Goal: Task Accomplishment & Management: Complete application form

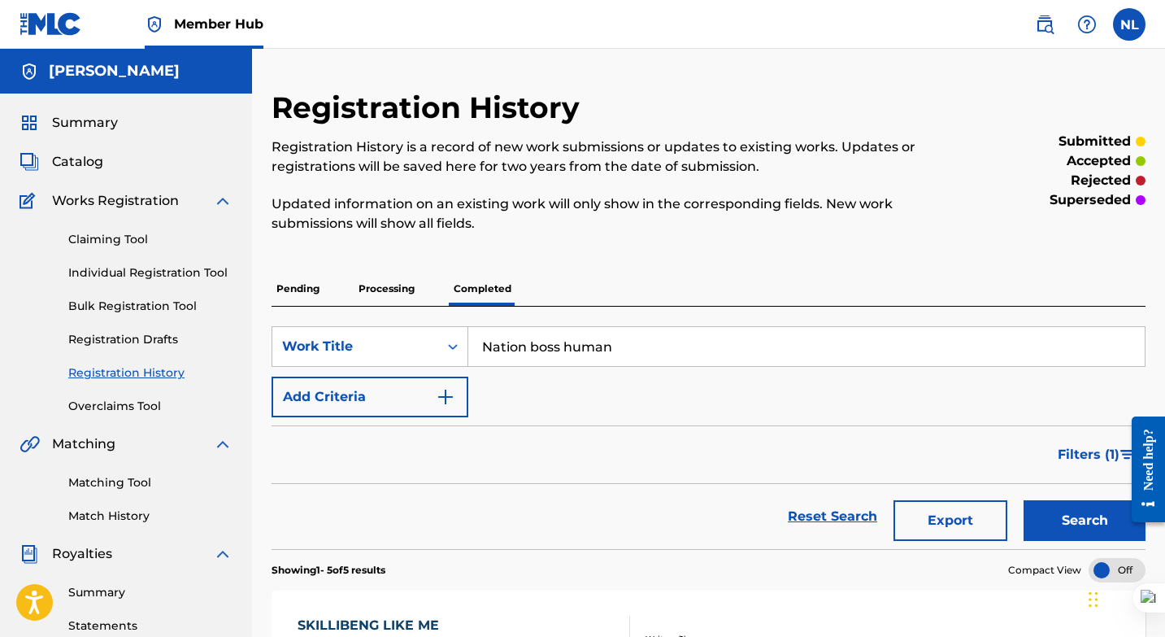
type input "Nation boss humans"
click at [118, 481] on link "Matching Tool" at bounding box center [150, 482] width 164 height 17
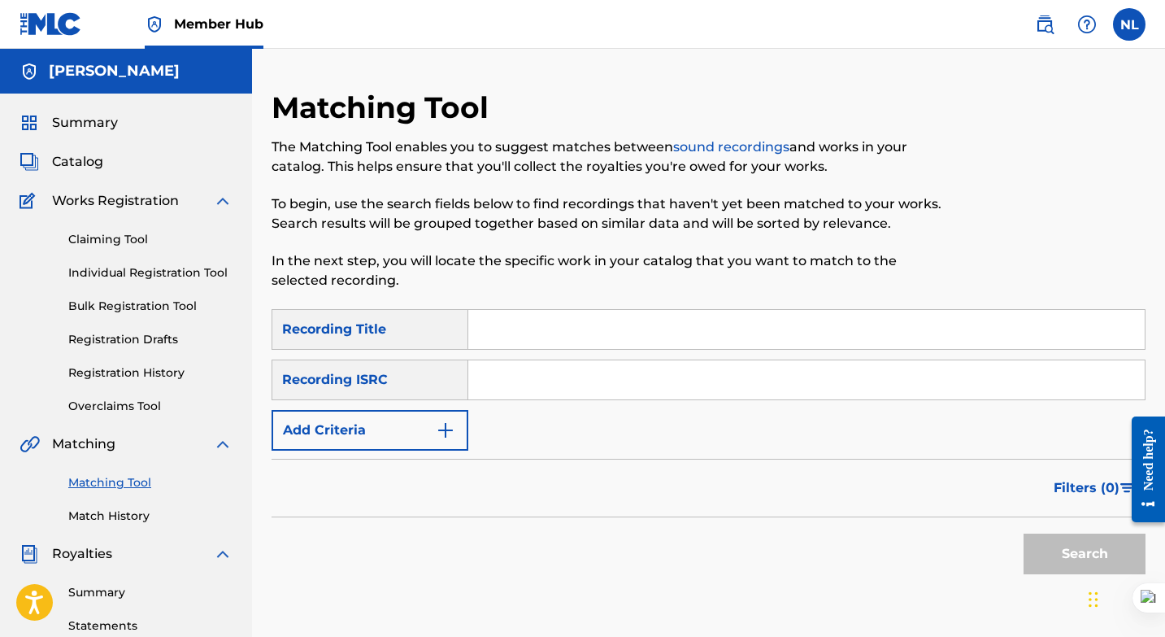
click at [484, 338] on input "Search Form" at bounding box center [806, 329] width 677 height 39
type input "B"
click at [185, 274] on link "Individual Registration Tool" at bounding box center [150, 272] width 164 height 17
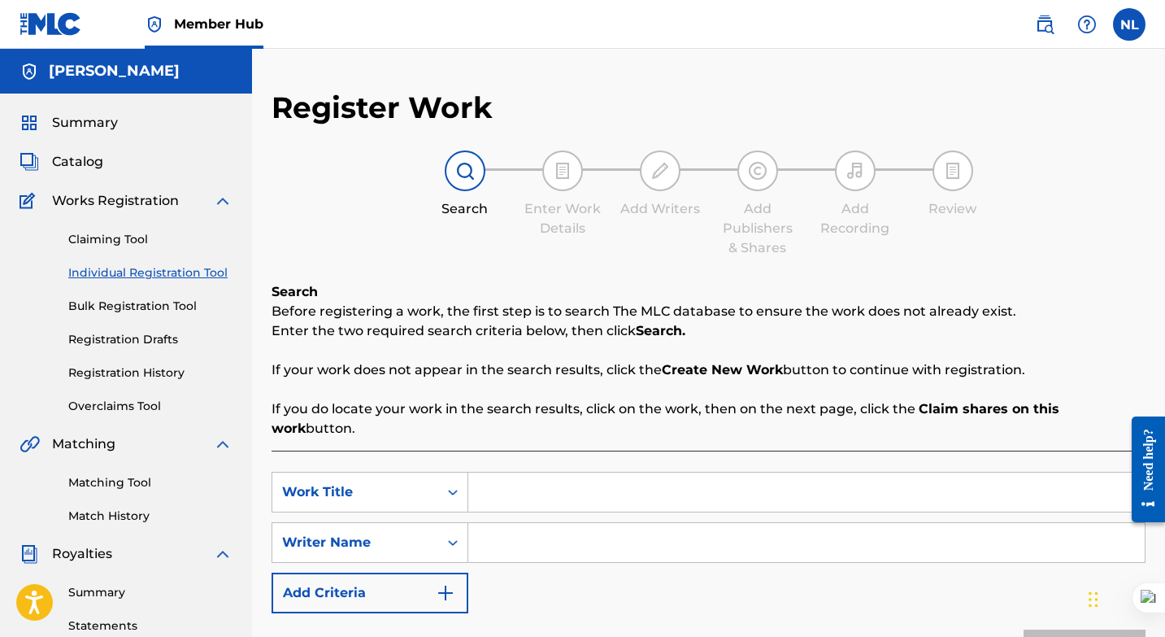
click at [499, 474] on input "Search Form" at bounding box center [806, 492] width 677 height 39
type input "Nation Boss Humans"
click at [495, 523] on input "Search Form" at bounding box center [806, 542] width 677 height 39
type input "Nishawn"
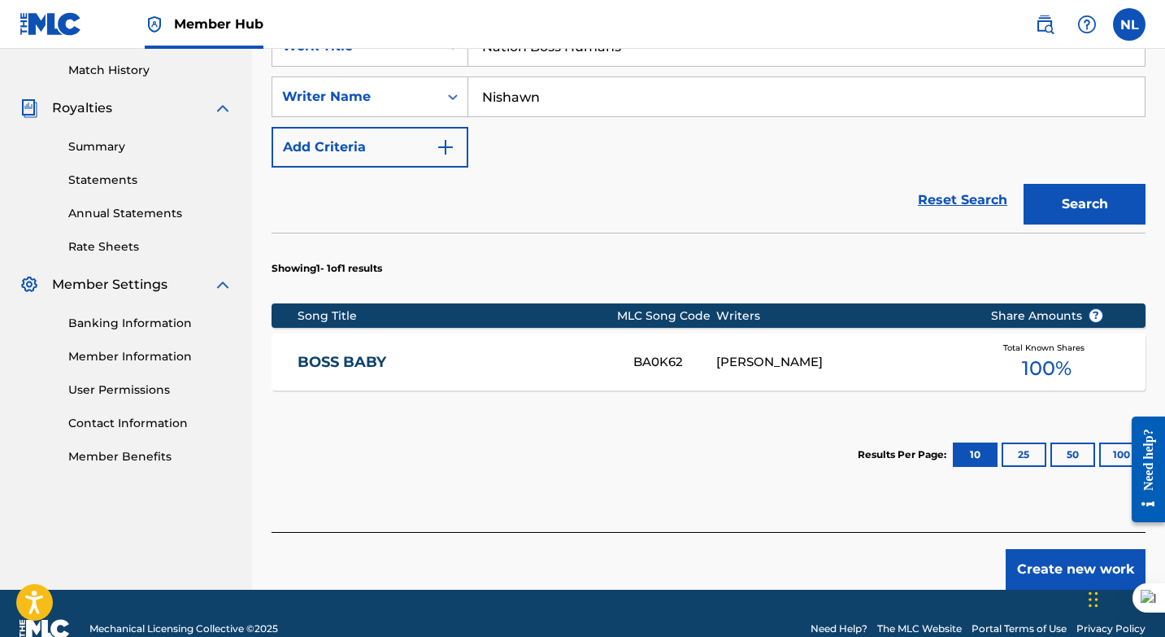
scroll to position [455, 0]
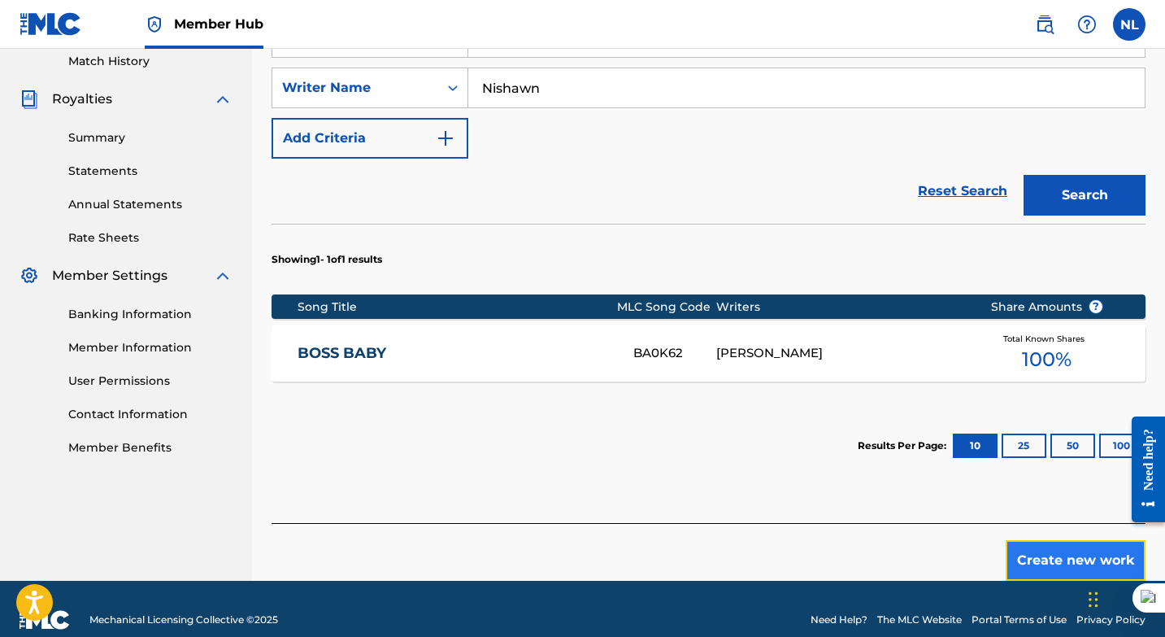
click at [1049, 540] on button "Create new work" at bounding box center [1076, 560] width 140 height 41
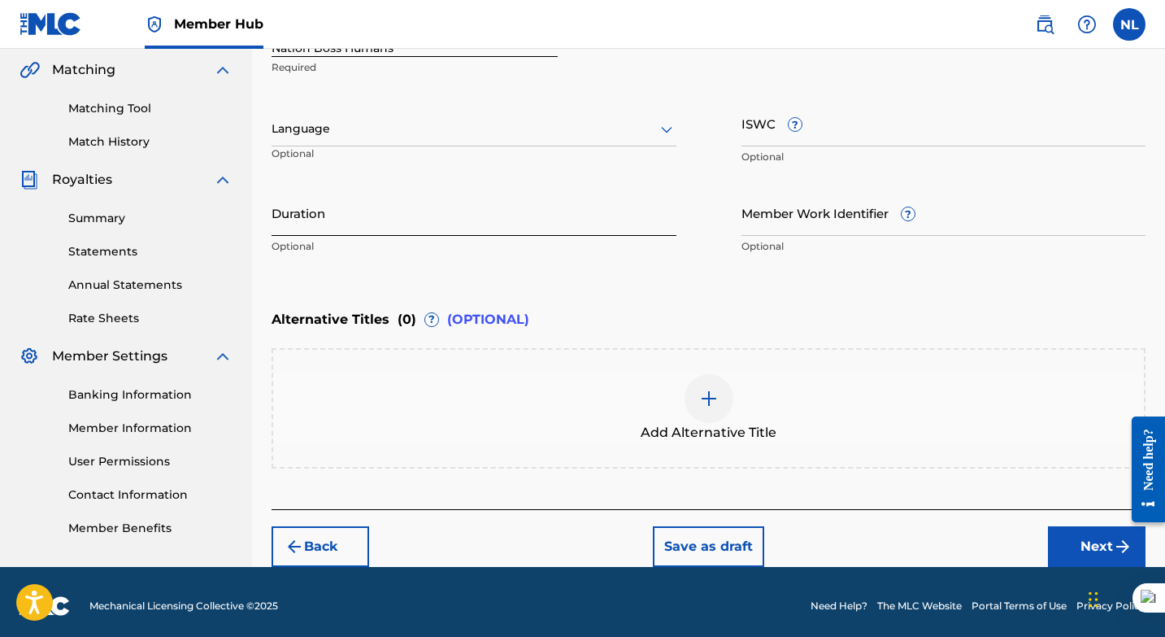
scroll to position [381, 0]
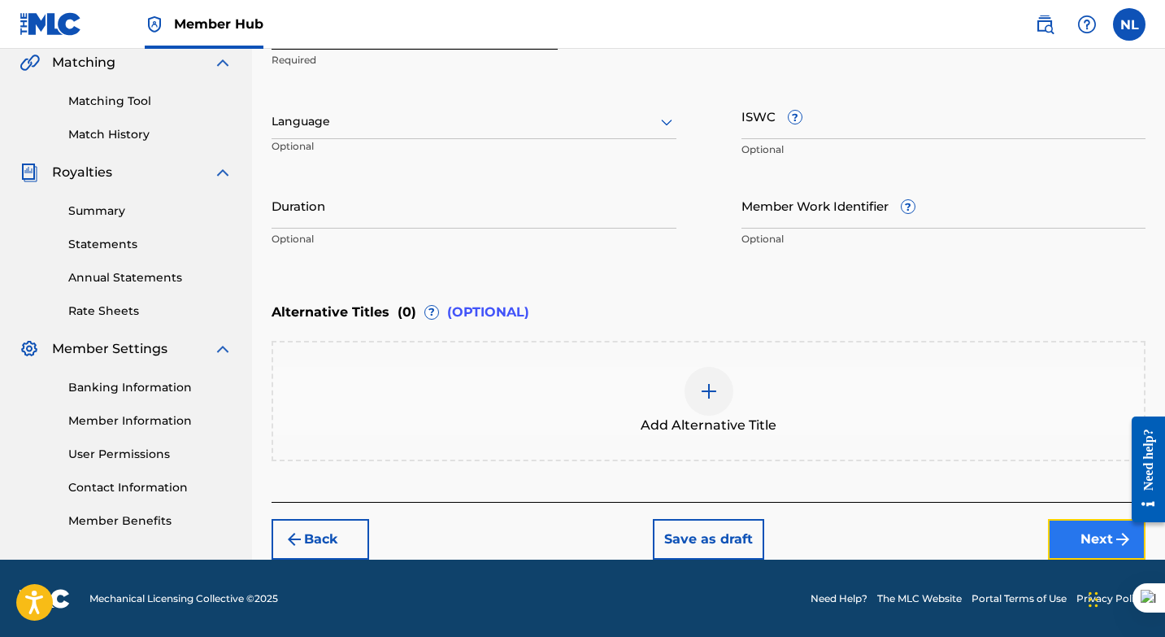
click at [1098, 538] on button "Next" at bounding box center [1097, 539] width 98 height 41
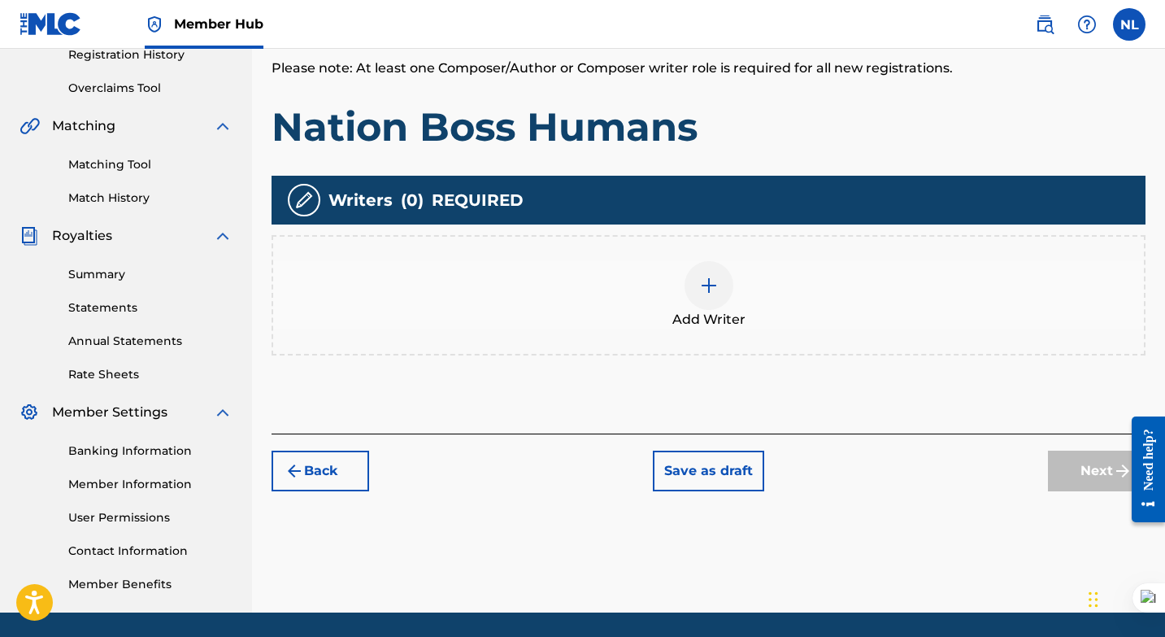
scroll to position [319, 0]
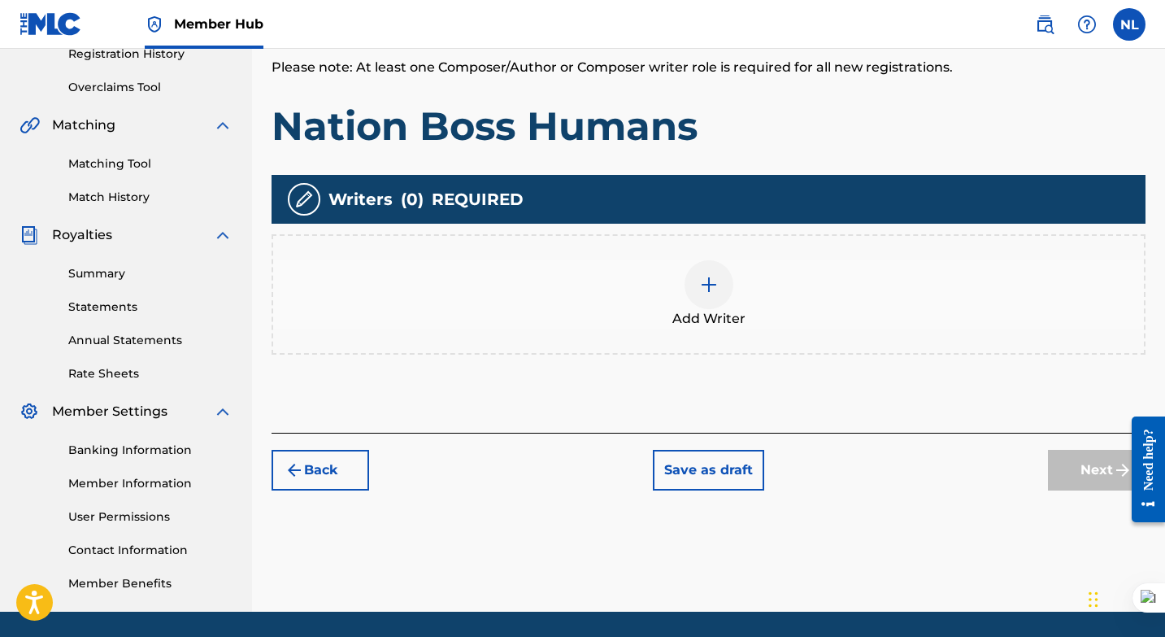
click at [716, 292] on img at bounding box center [709, 285] width 20 height 20
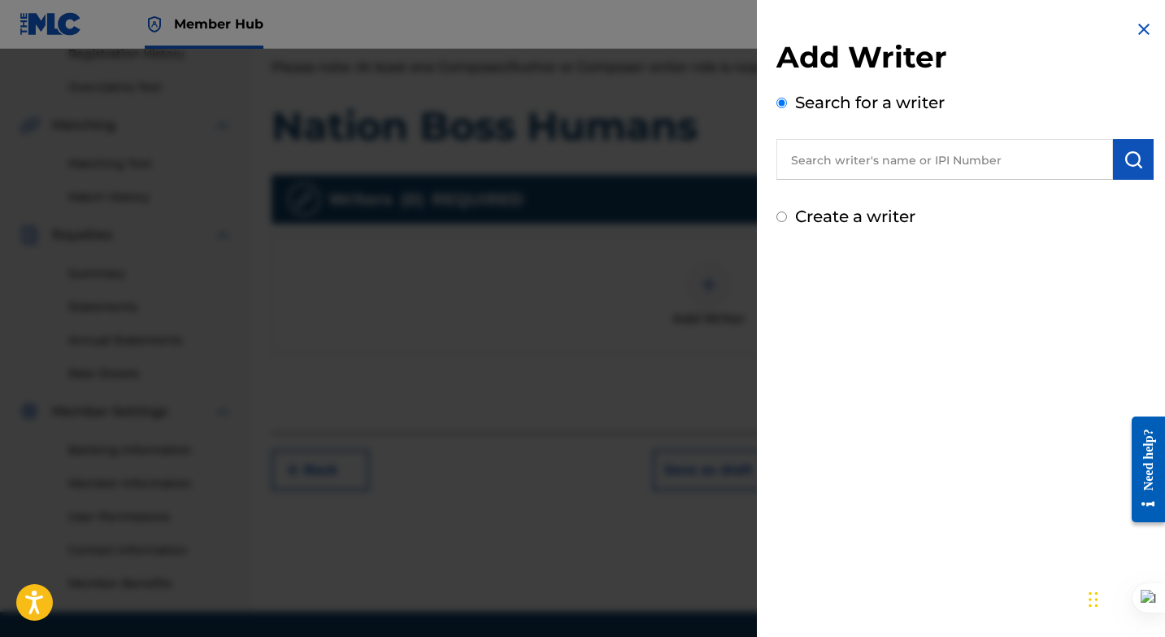
click at [780, 216] on input "Create a writer" at bounding box center [782, 216] width 11 height 11
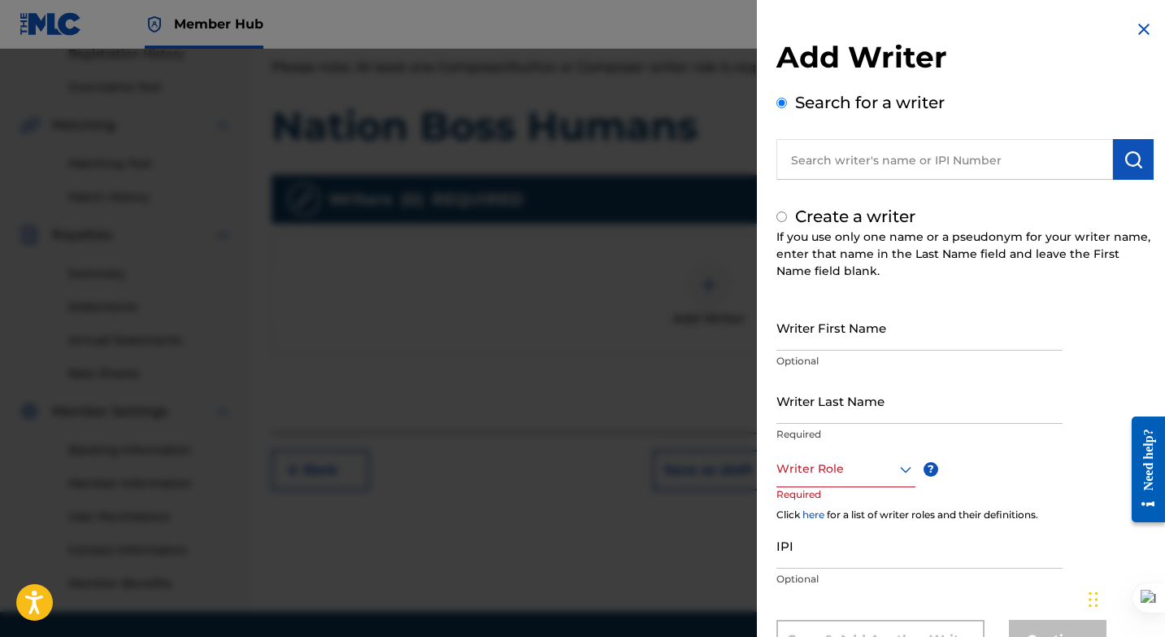
radio input "false"
radio input "true"
click at [891, 464] on div "Writer Role" at bounding box center [846, 469] width 139 height 37
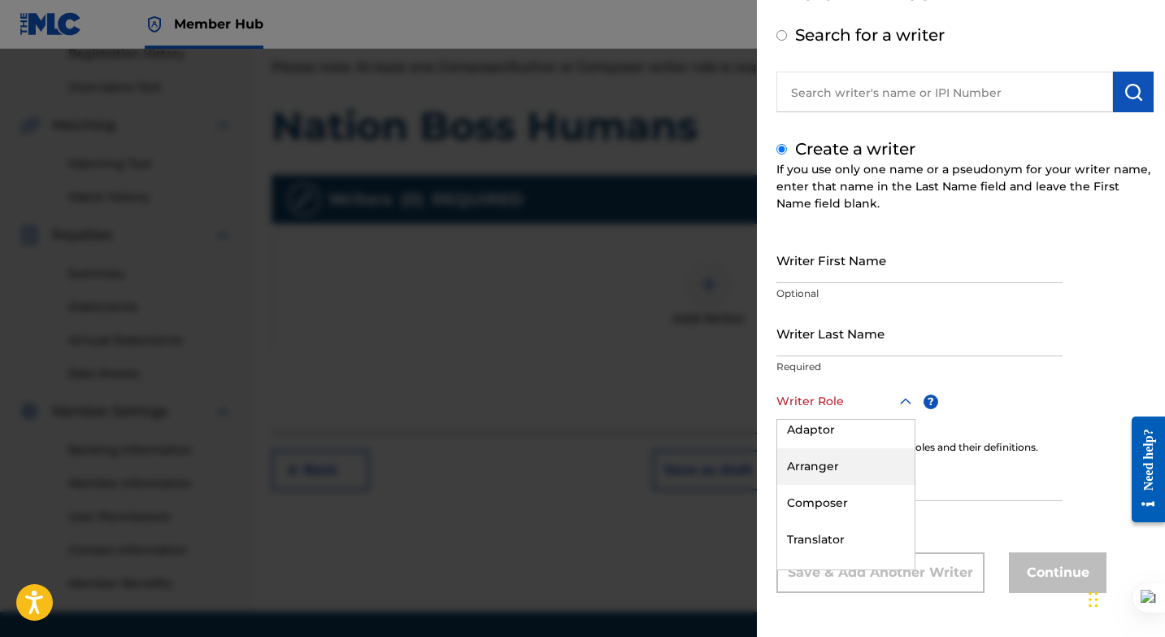
scroll to position [85, 0]
click at [831, 500] on div "Composer" at bounding box center [845, 499] width 137 height 37
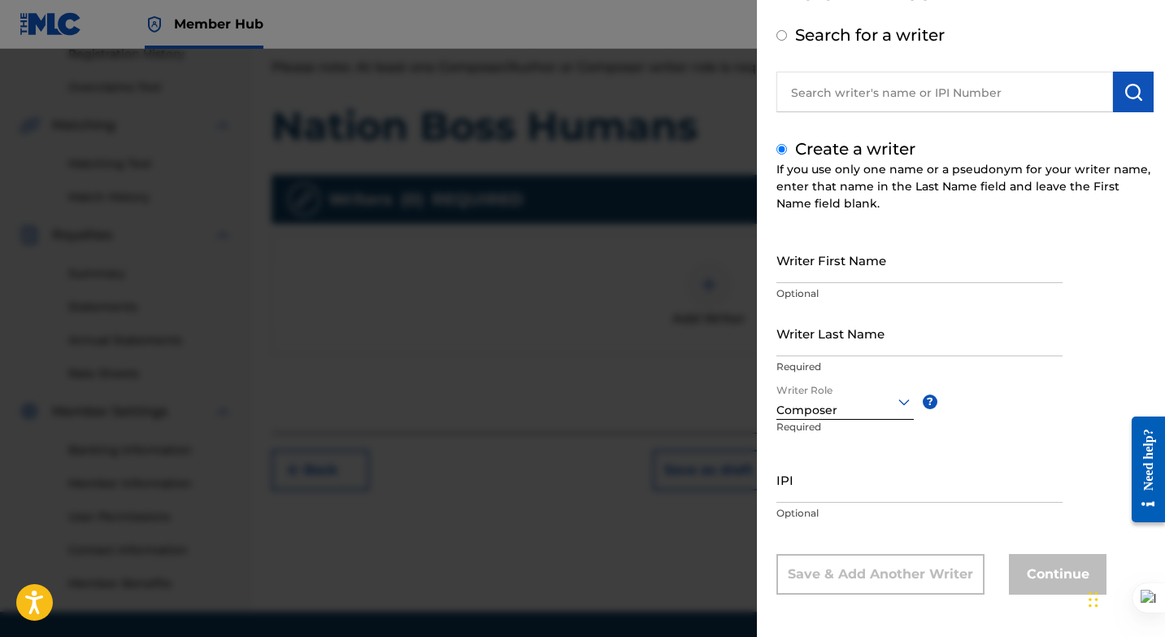
click at [841, 412] on div "Composer" at bounding box center [845, 410] width 137 height 17
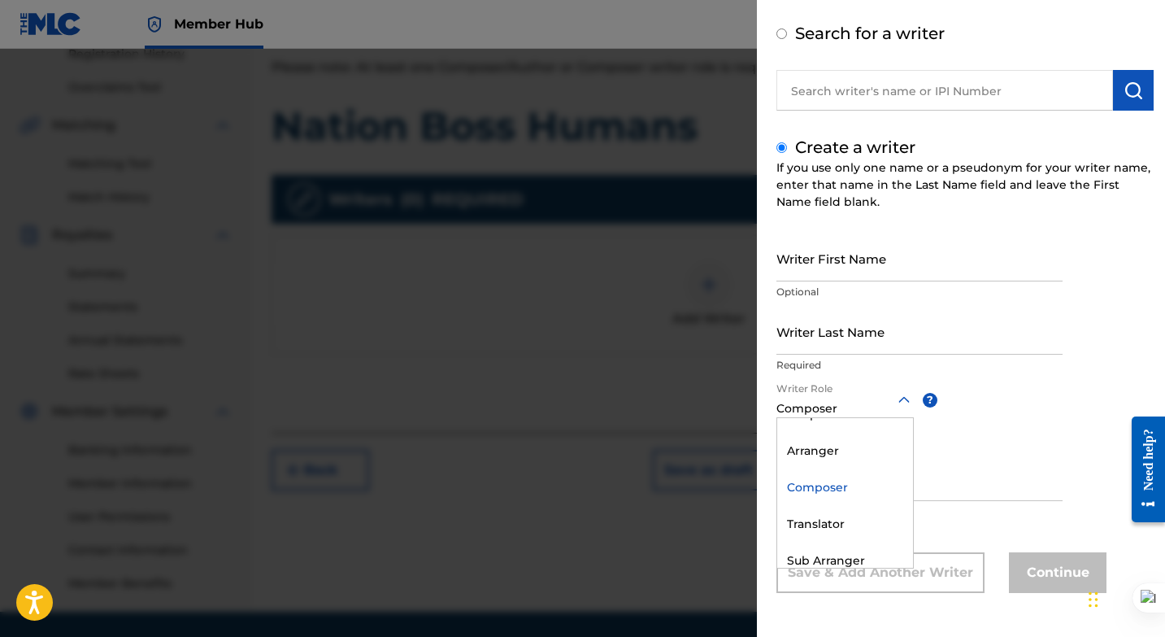
click at [834, 491] on div "Composer" at bounding box center [845, 487] width 136 height 37
click at [866, 260] on input "Writer First Name" at bounding box center [920, 258] width 286 height 46
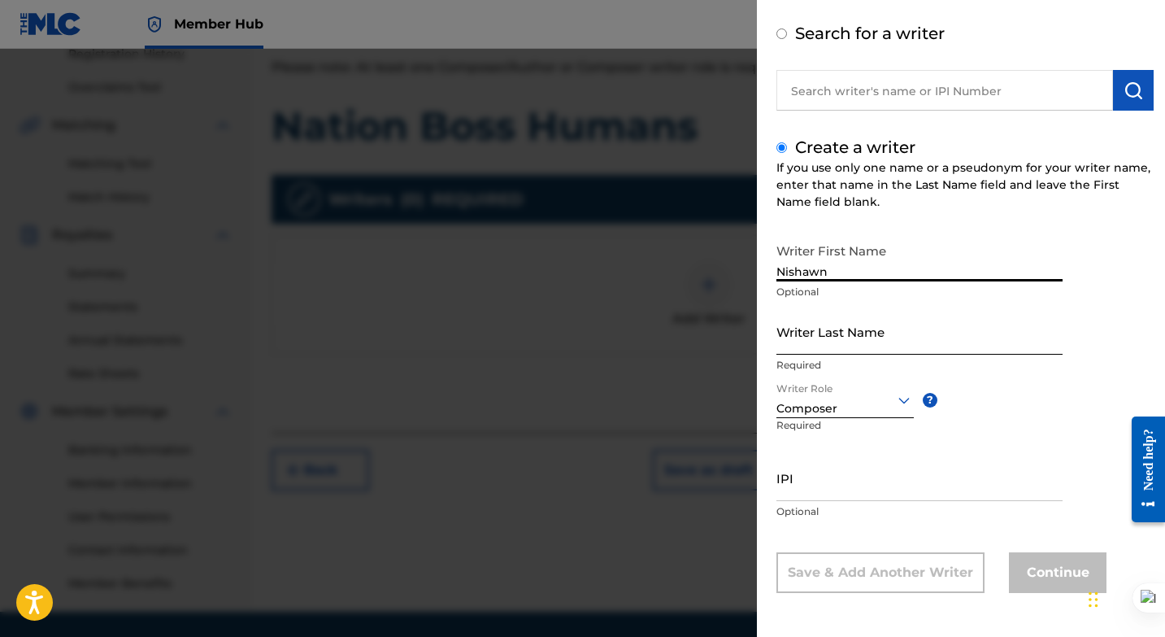
type input "Nishawn"
click at [881, 341] on input "Writer Last Name" at bounding box center [920, 331] width 286 height 46
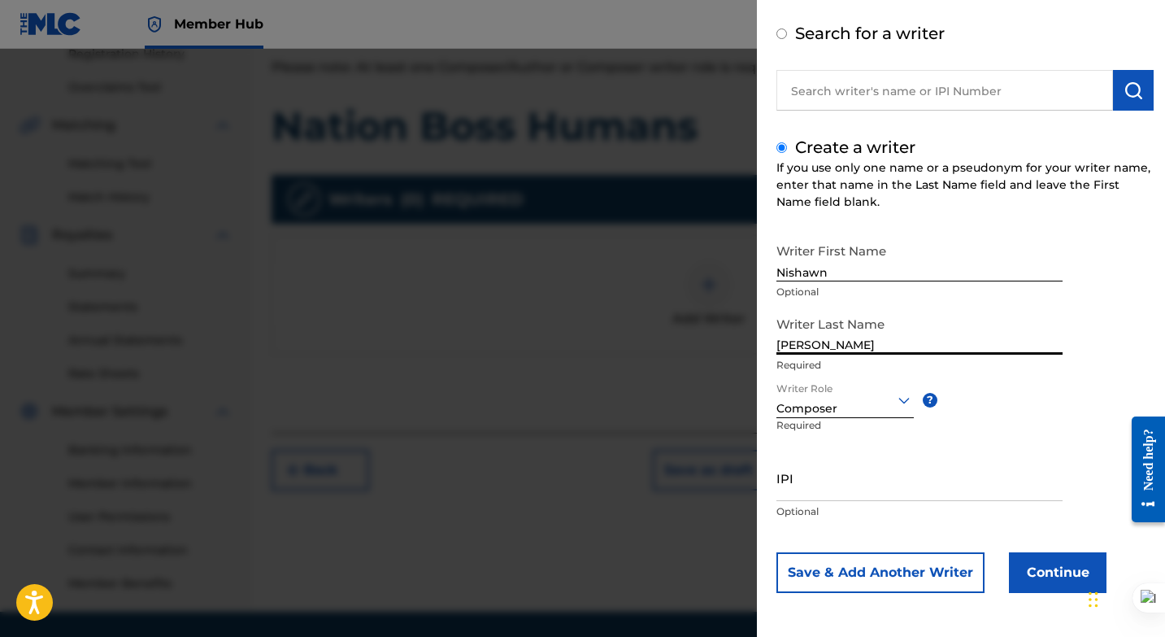
scroll to position [372, 0]
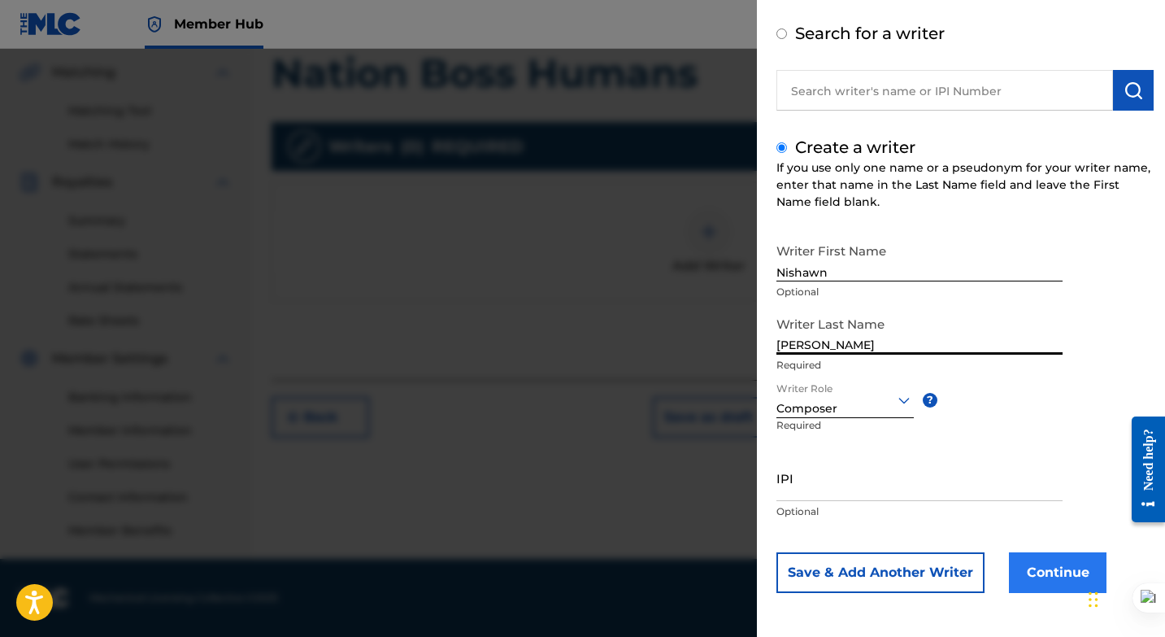
type input "[PERSON_NAME]"
click at [1046, 575] on button "Continue" at bounding box center [1058, 572] width 98 height 41
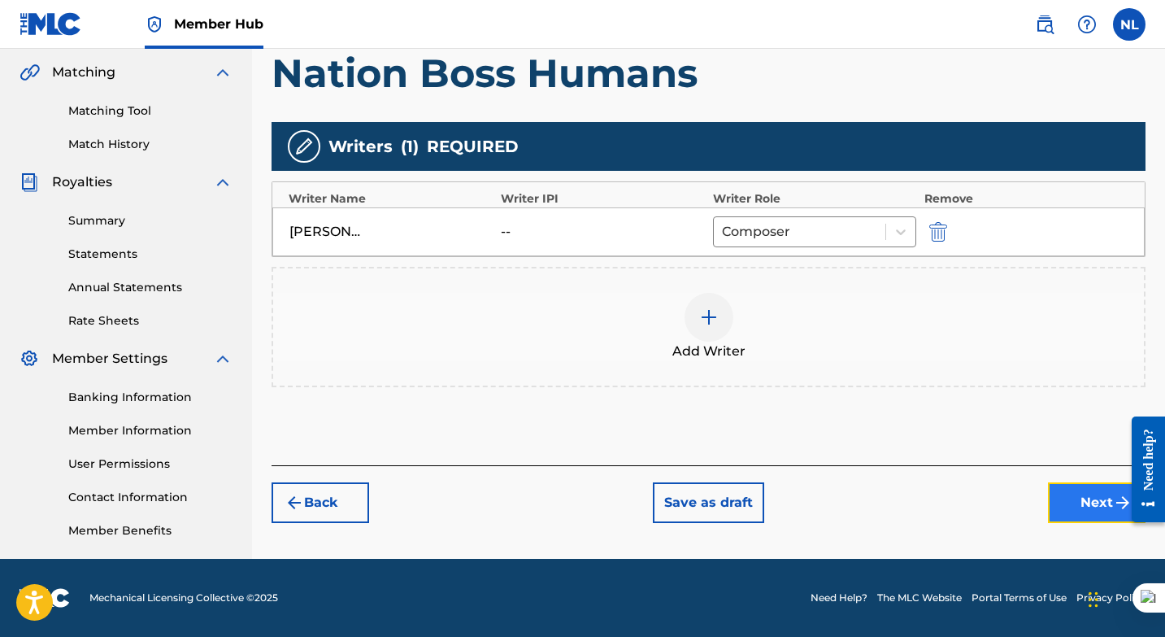
click at [1091, 507] on button "Next" at bounding box center [1097, 502] width 98 height 41
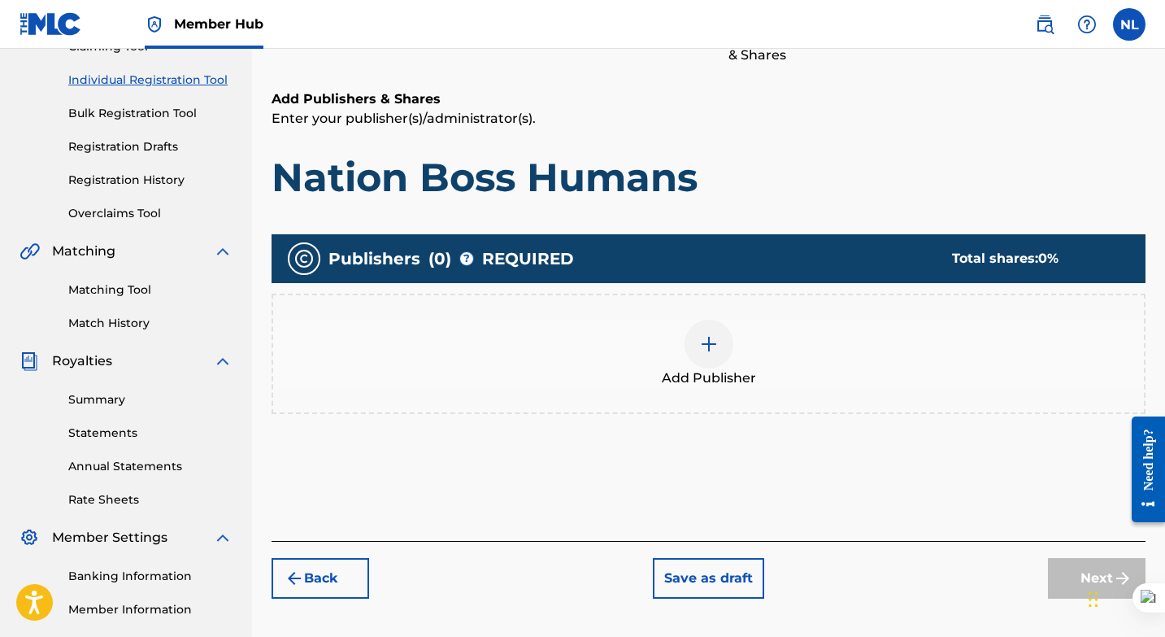
scroll to position [197, 0]
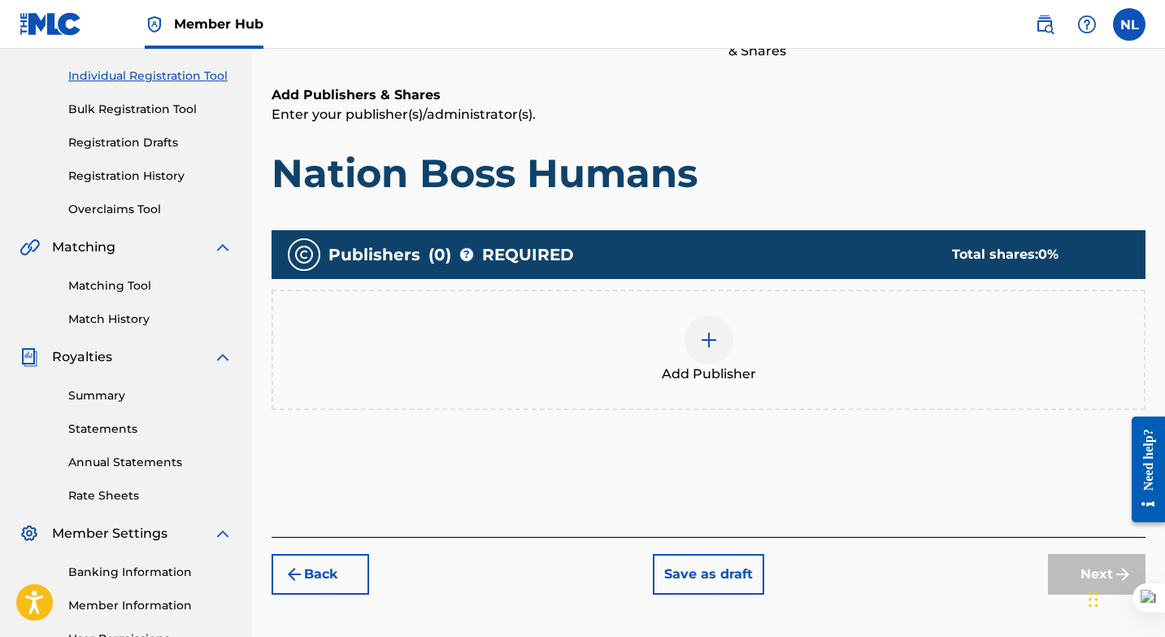
click at [712, 333] on img at bounding box center [709, 340] width 20 height 20
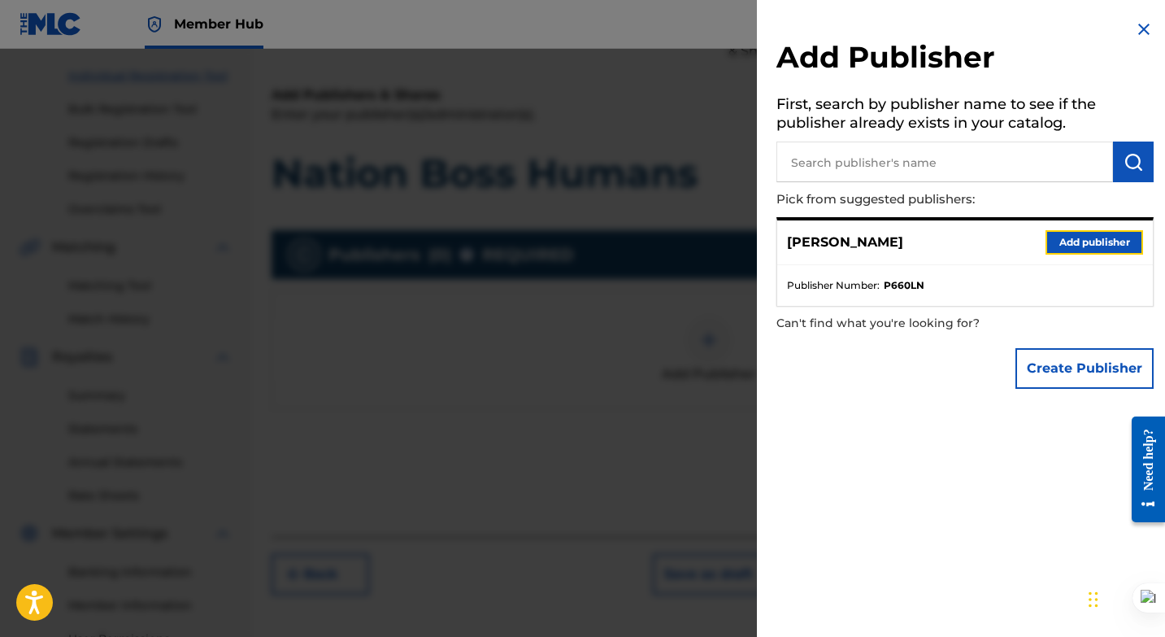
click at [1061, 242] on button "Add publisher" at bounding box center [1095, 242] width 98 height 24
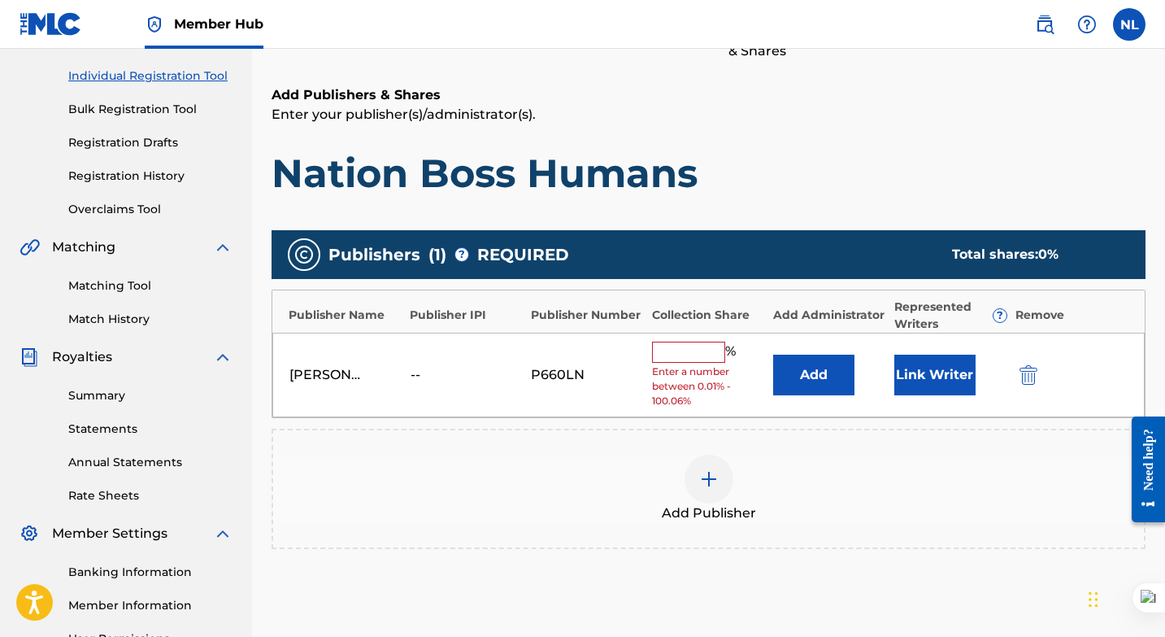
click at [683, 355] on input "text" at bounding box center [688, 352] width 73 height 21
type input "100"
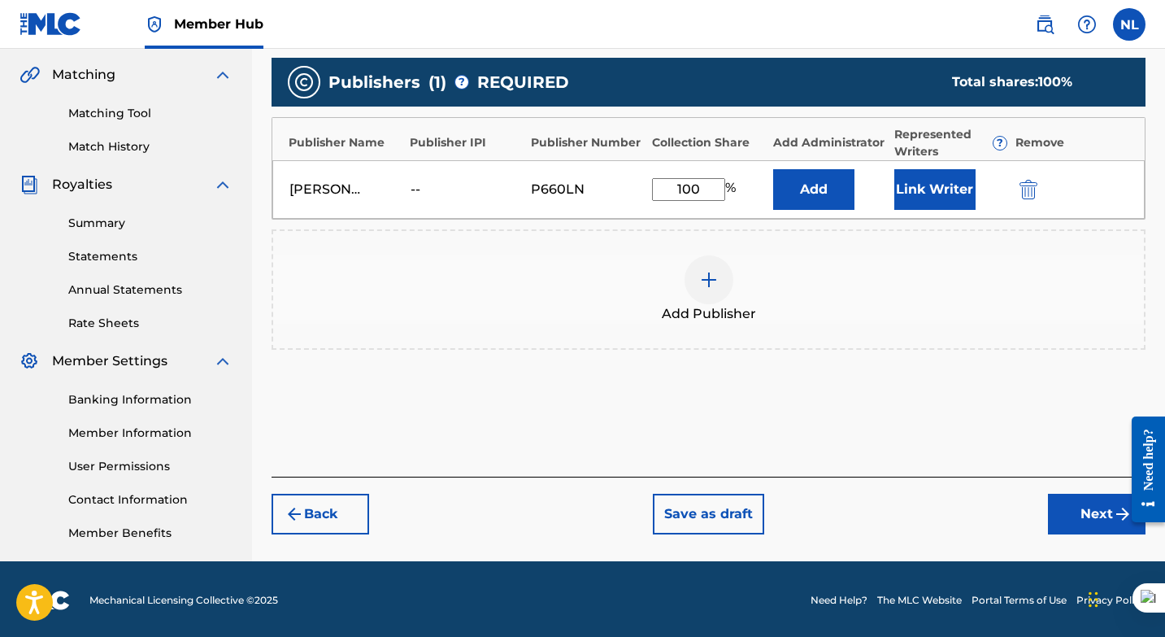
scroll to position [372, 0]
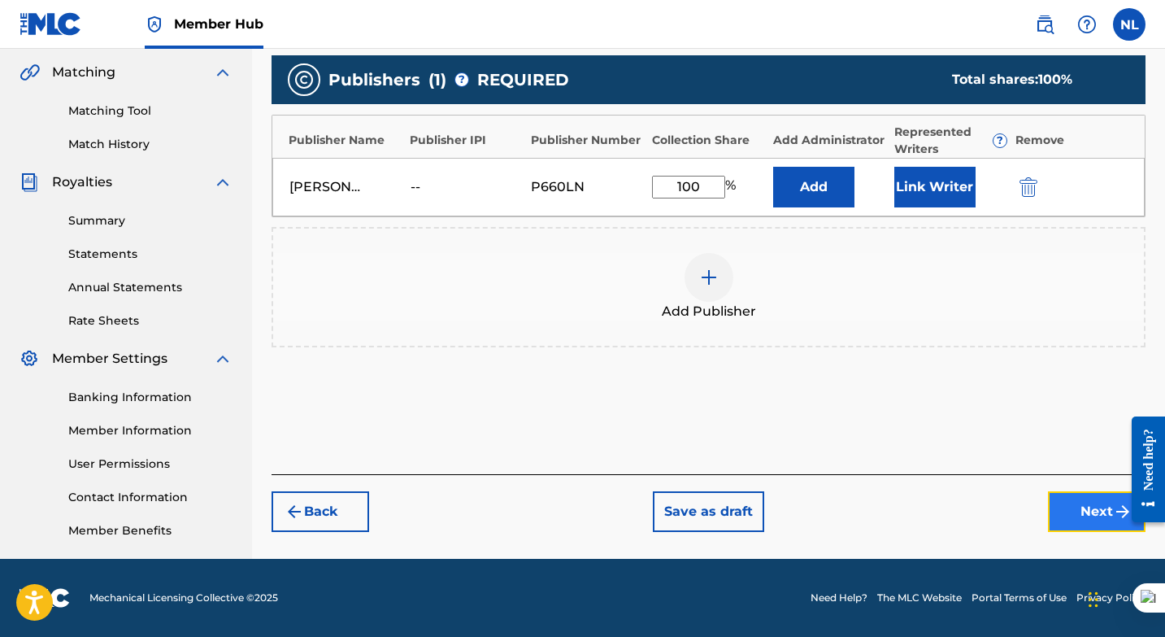
click at [1092, 511] on button "Next" at bounding box center [1097, 511] width 98 height 41
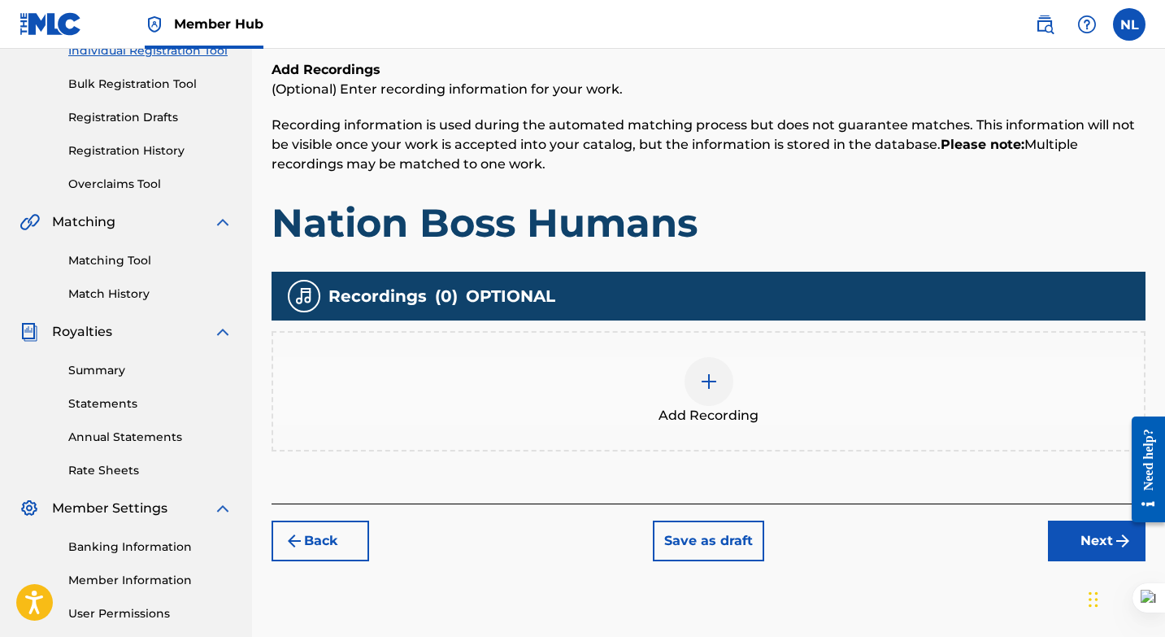
scroll to position [259, 0]
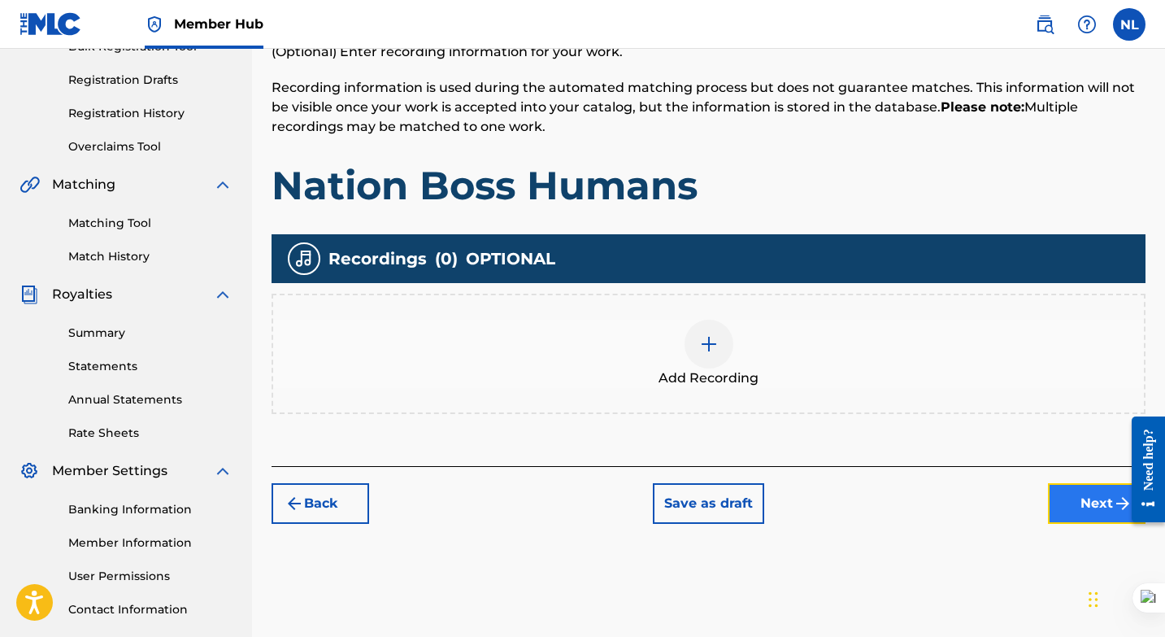
click at [1082, 507] on button "Next" at bounding box center [1097, 503] width 98 height 41
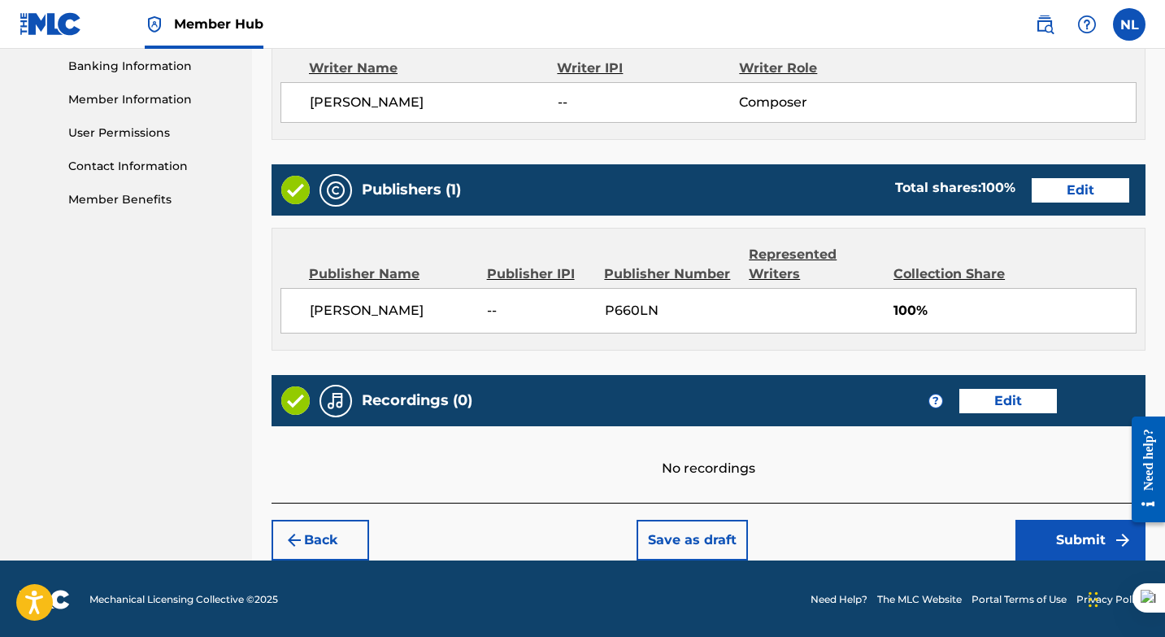
scroll to position [703, 0]
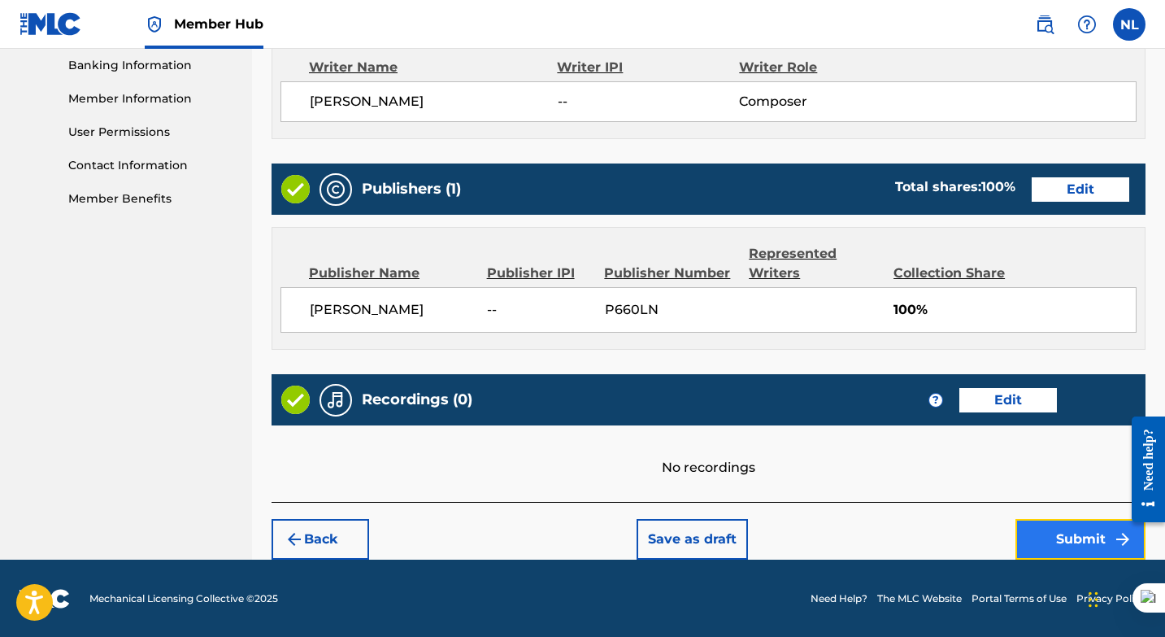
click at [1065, 532] on button "Submit" at bounding box center [1081, 539] width 130 height 41
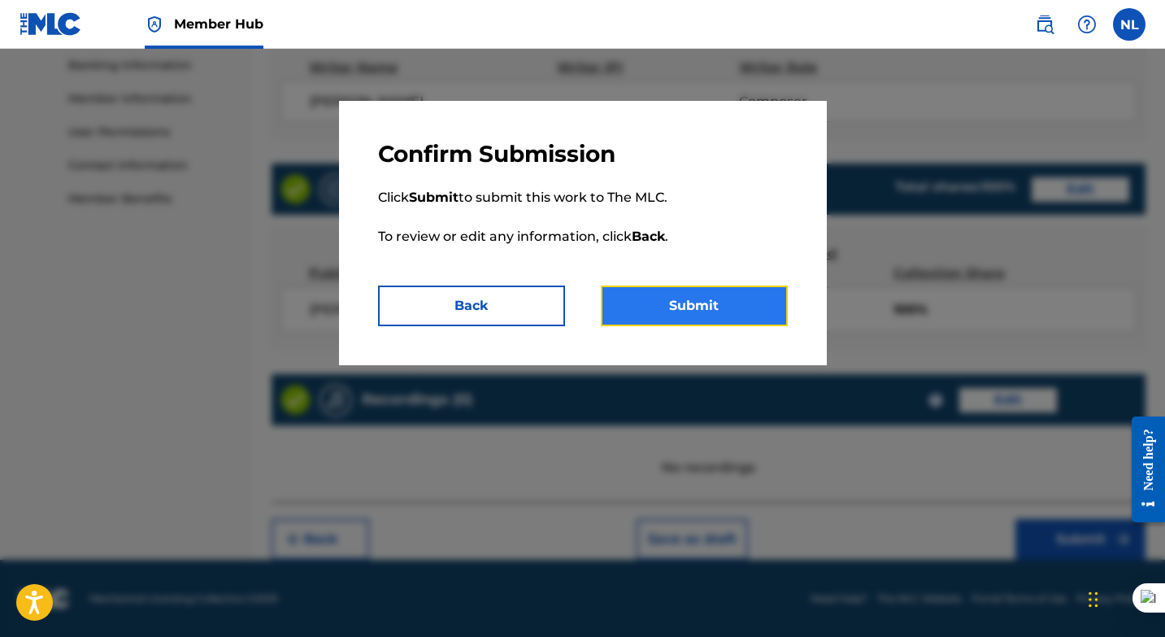
click at [718, 300] on button "Submit" at bounding box center [694, 305] width 187 height 41
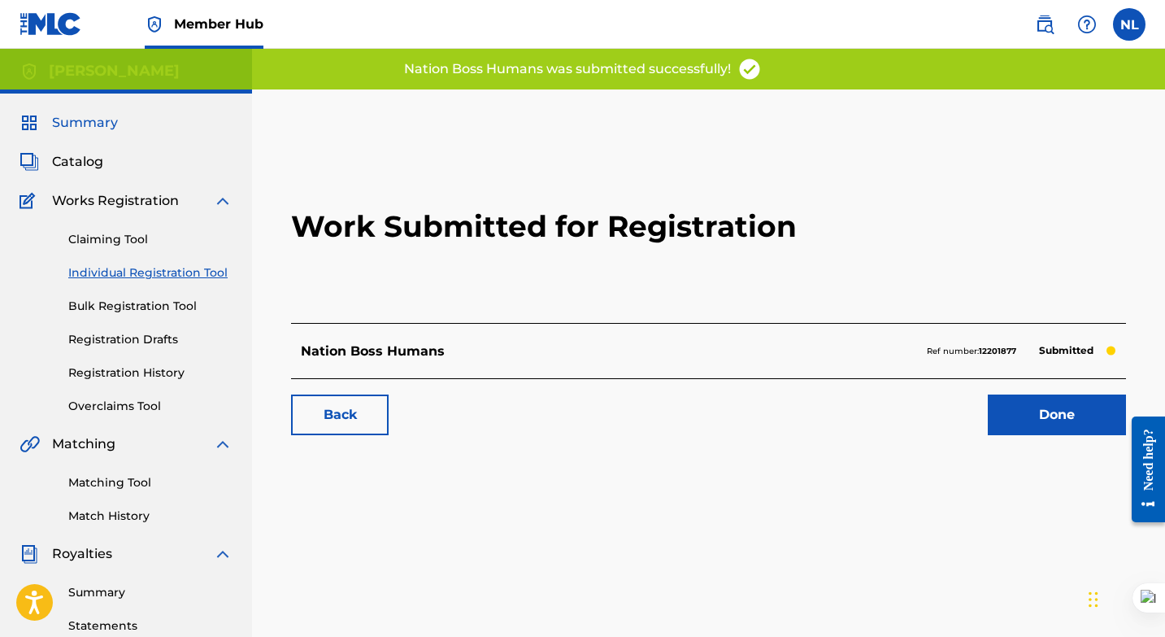
click at [102, 121] on span "Summary" at bounding box center [85, 123] width 66 height 20
